Goal: Find specific page/section: Find specific page/section

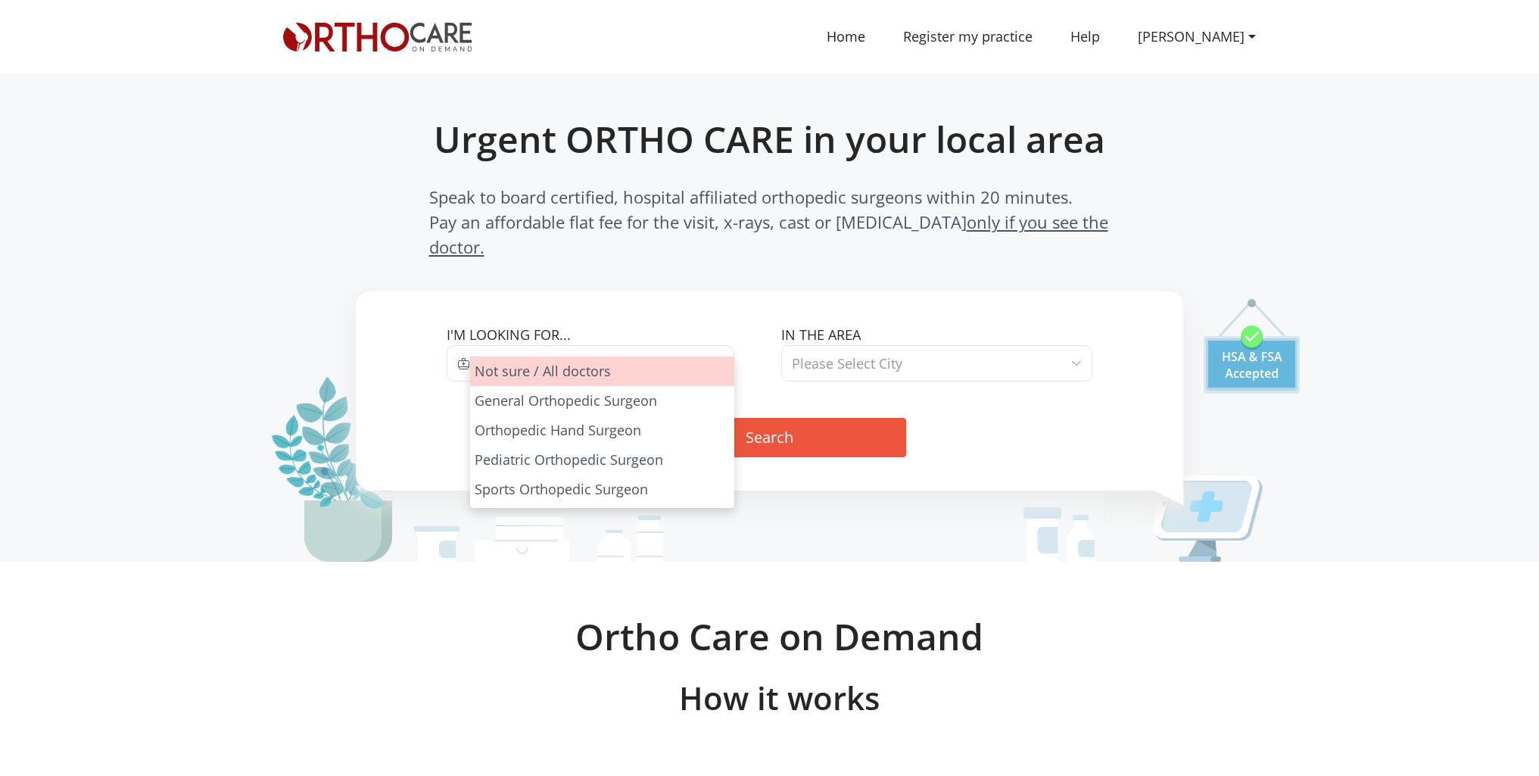
click at [716, 353] on span at bounding box center [718, 363] width 9 height 20
select select "1"
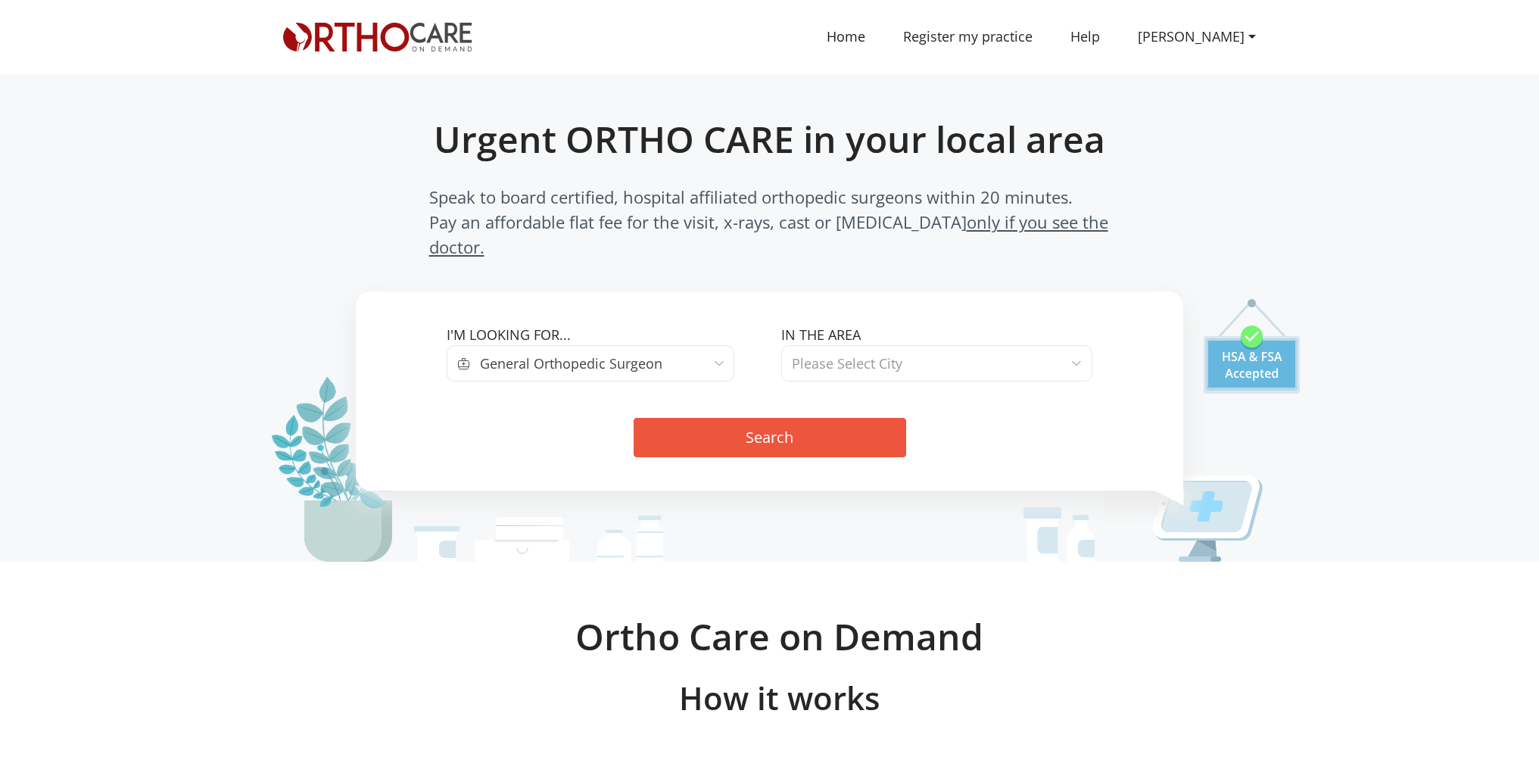
click at [1079, 353] on span at bounding box center [1076, 363] width 9 height 20
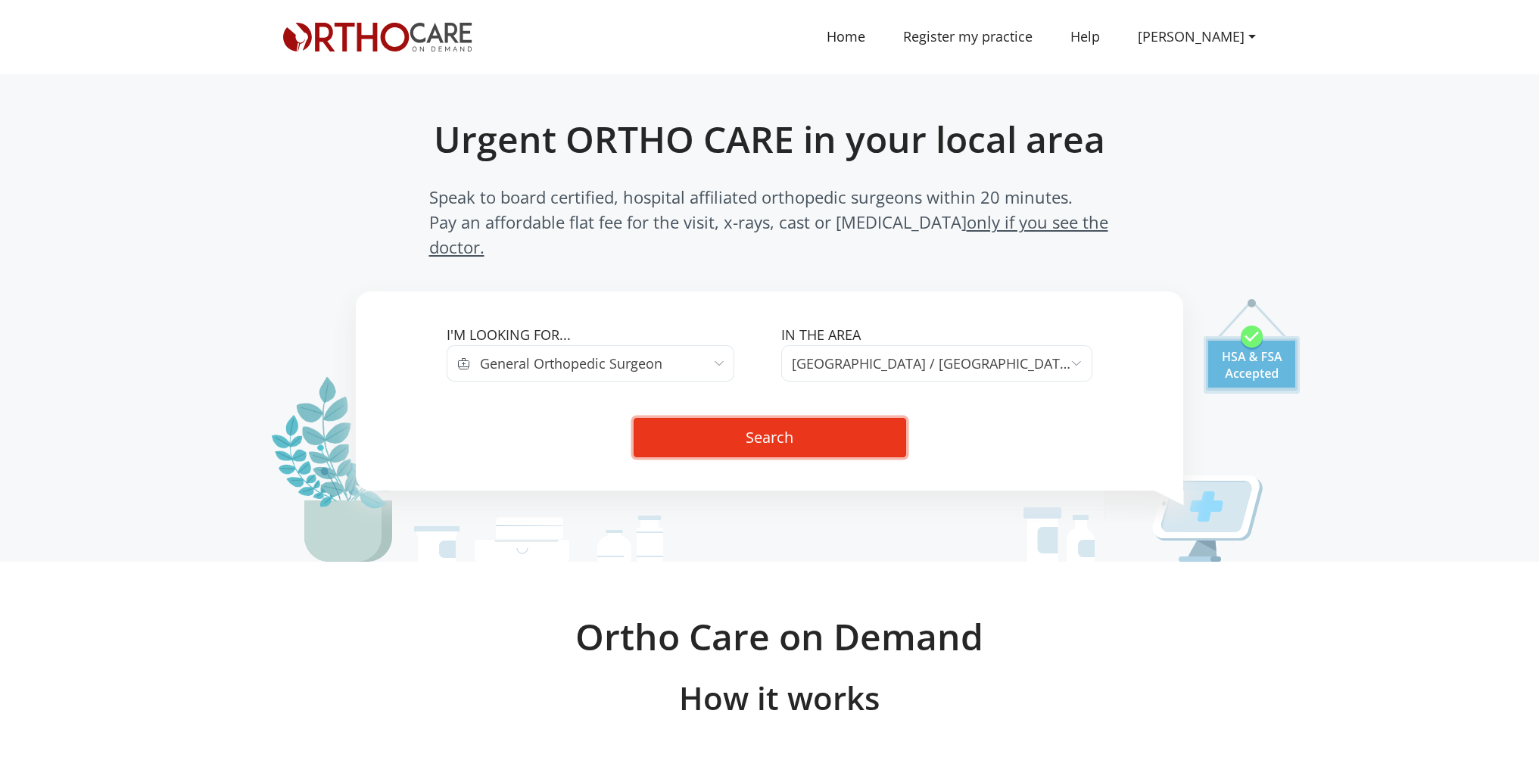
click at [834, 418] on button "Search" at bounding box center [769, 437] width 272 height 39
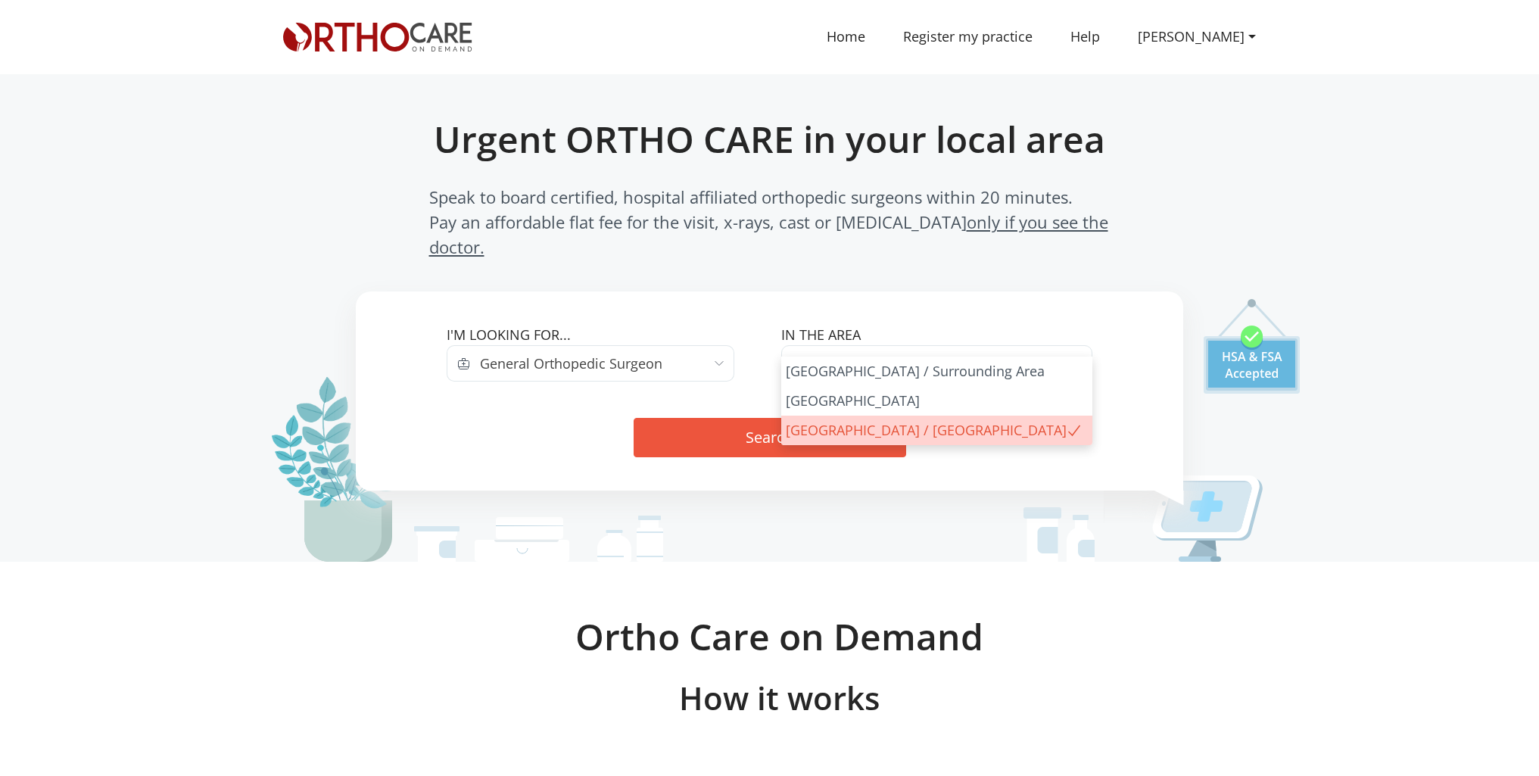
click at [1077, 353] on span at bounding box center [1076, 363] width 9 height 20
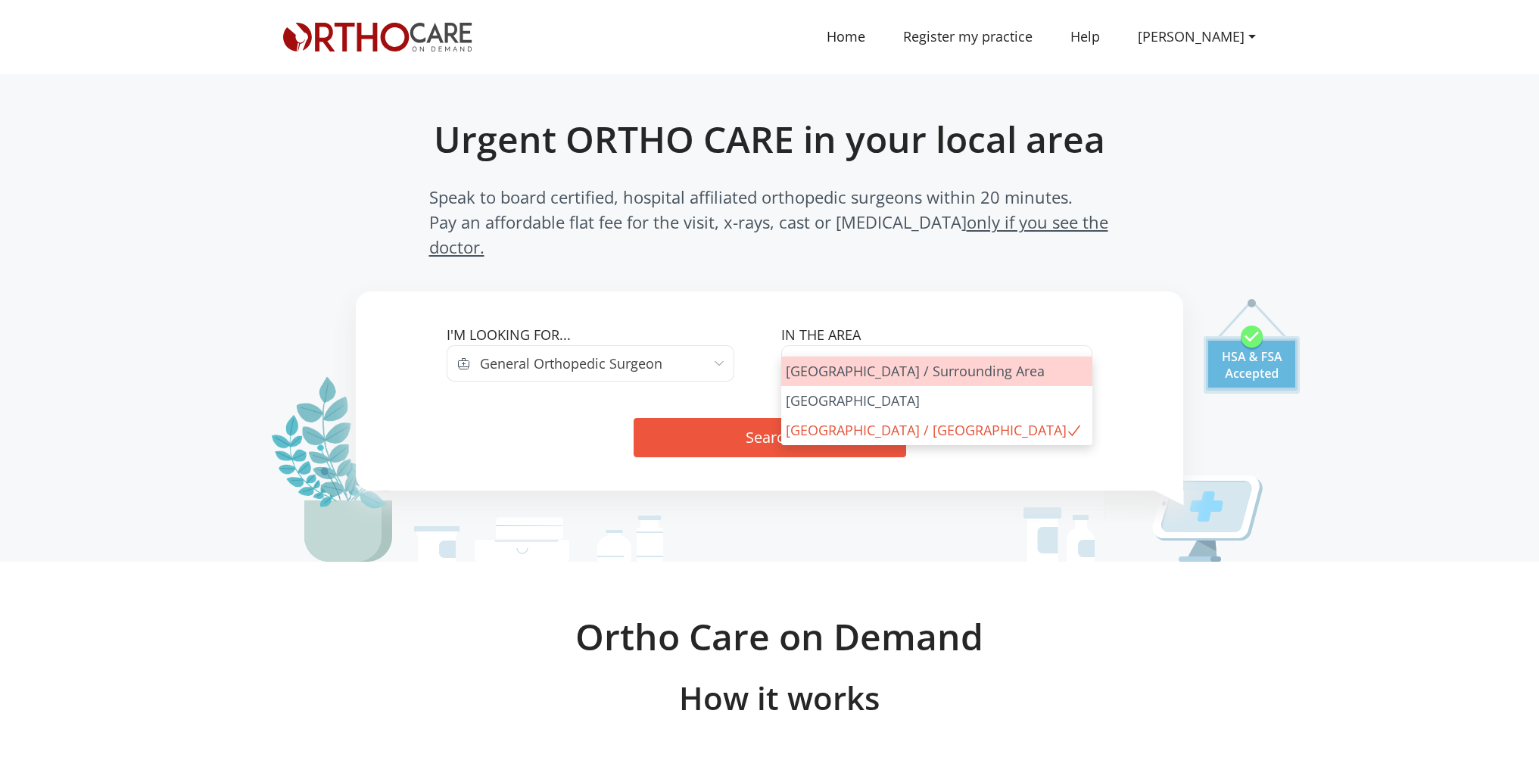
select select "Los Angeles"
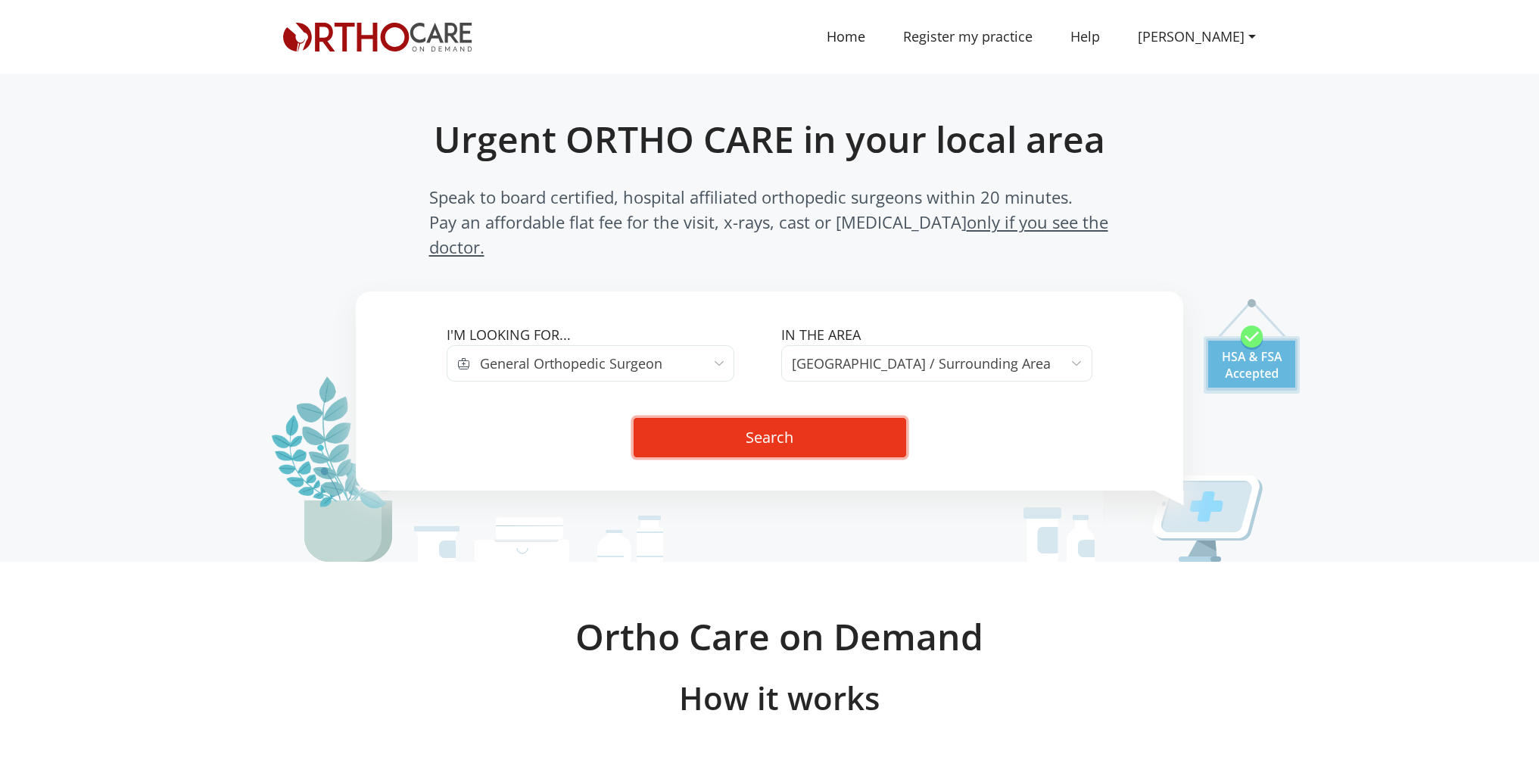
click at [861, 418] on button "Search" at bounding box center [769, 437] width 272 height 39
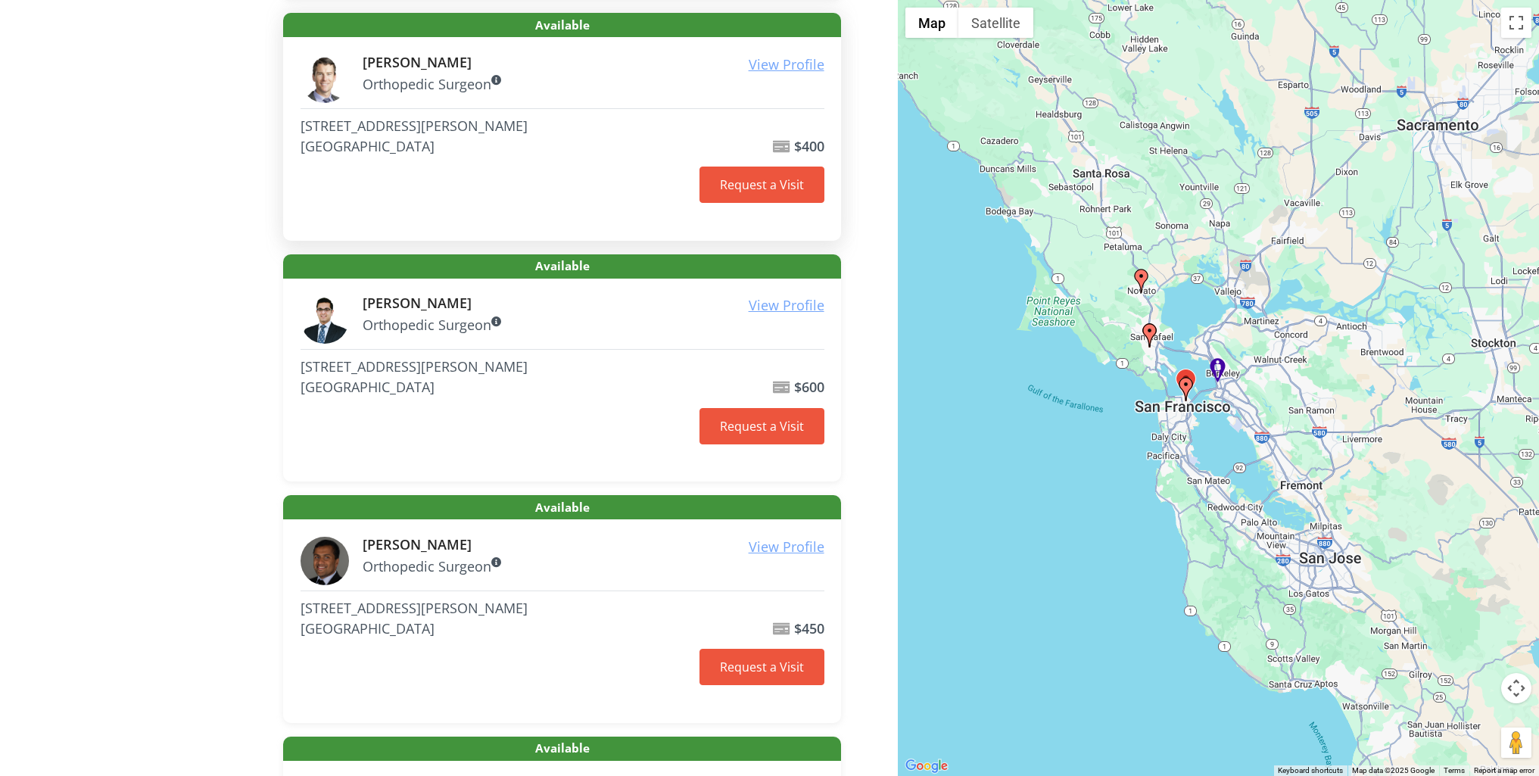
scroll to position [530, 0]
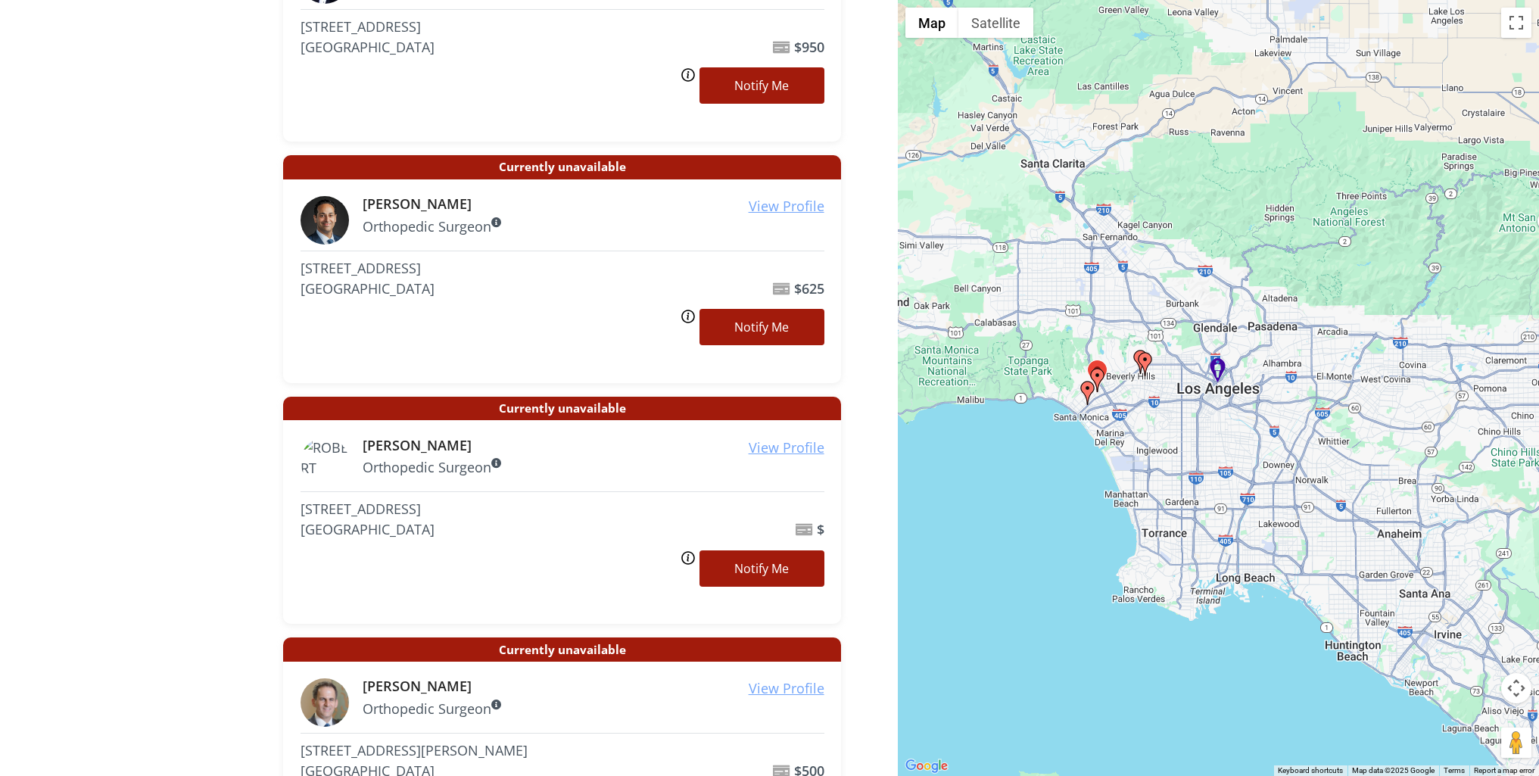
scroll to position [1589, 0]
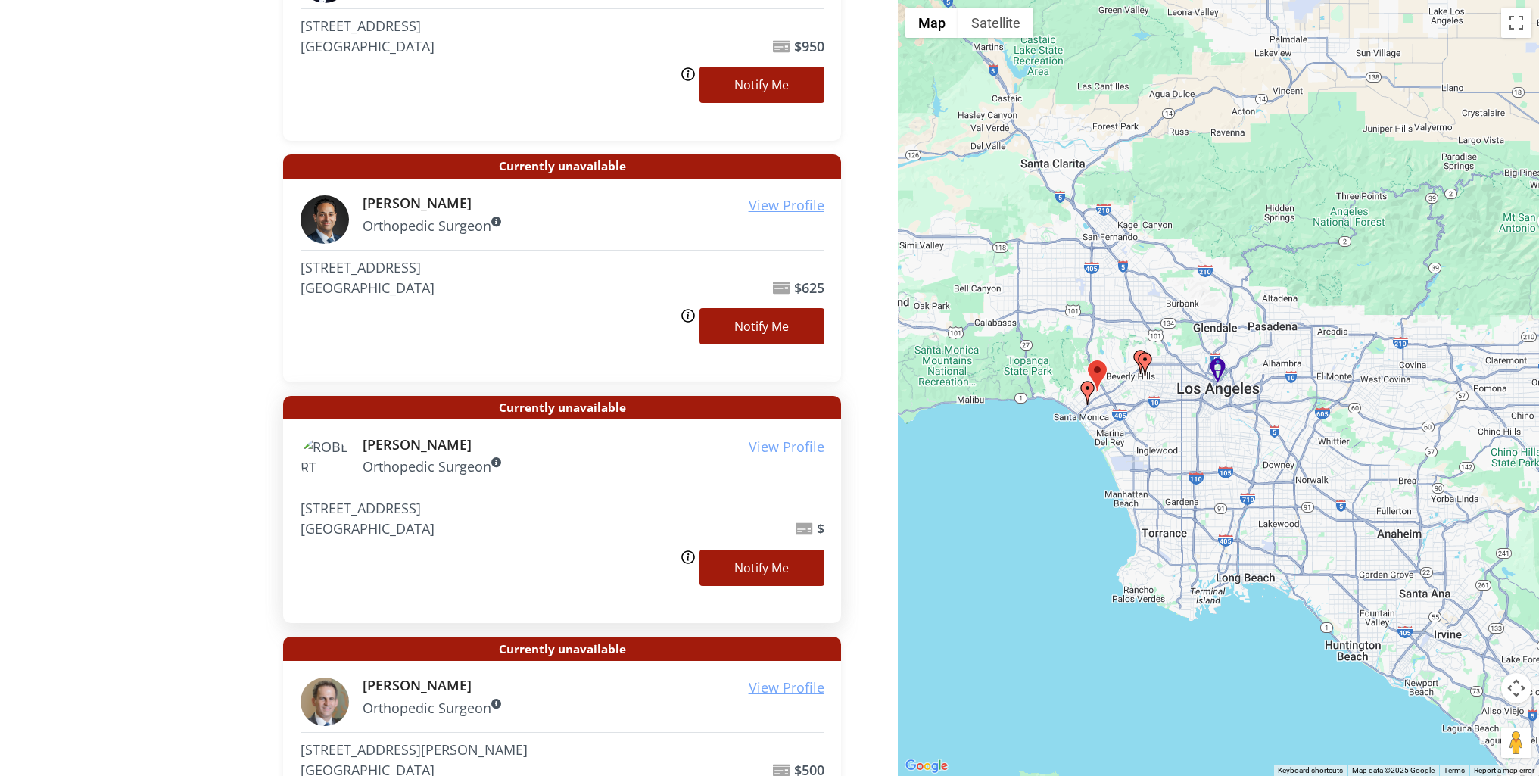
click at [328, 447] on img at bounding box center [324, 461] width 48 height 48
